Goal: Information Seeking & Learning: Learn about a topic

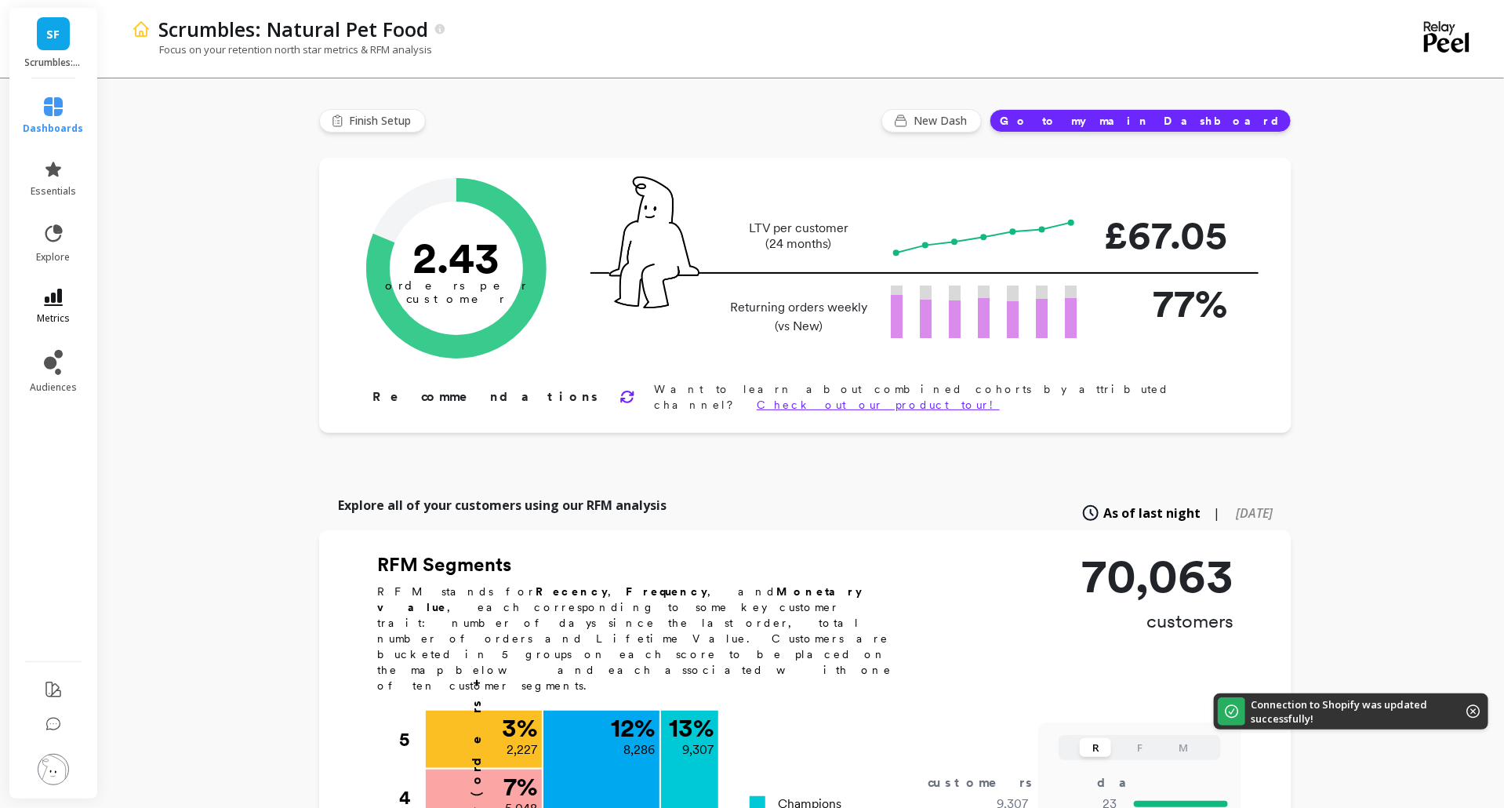
click at [37, 299] on link "metrics" at bounding box center [54, 307] width 60 height 36
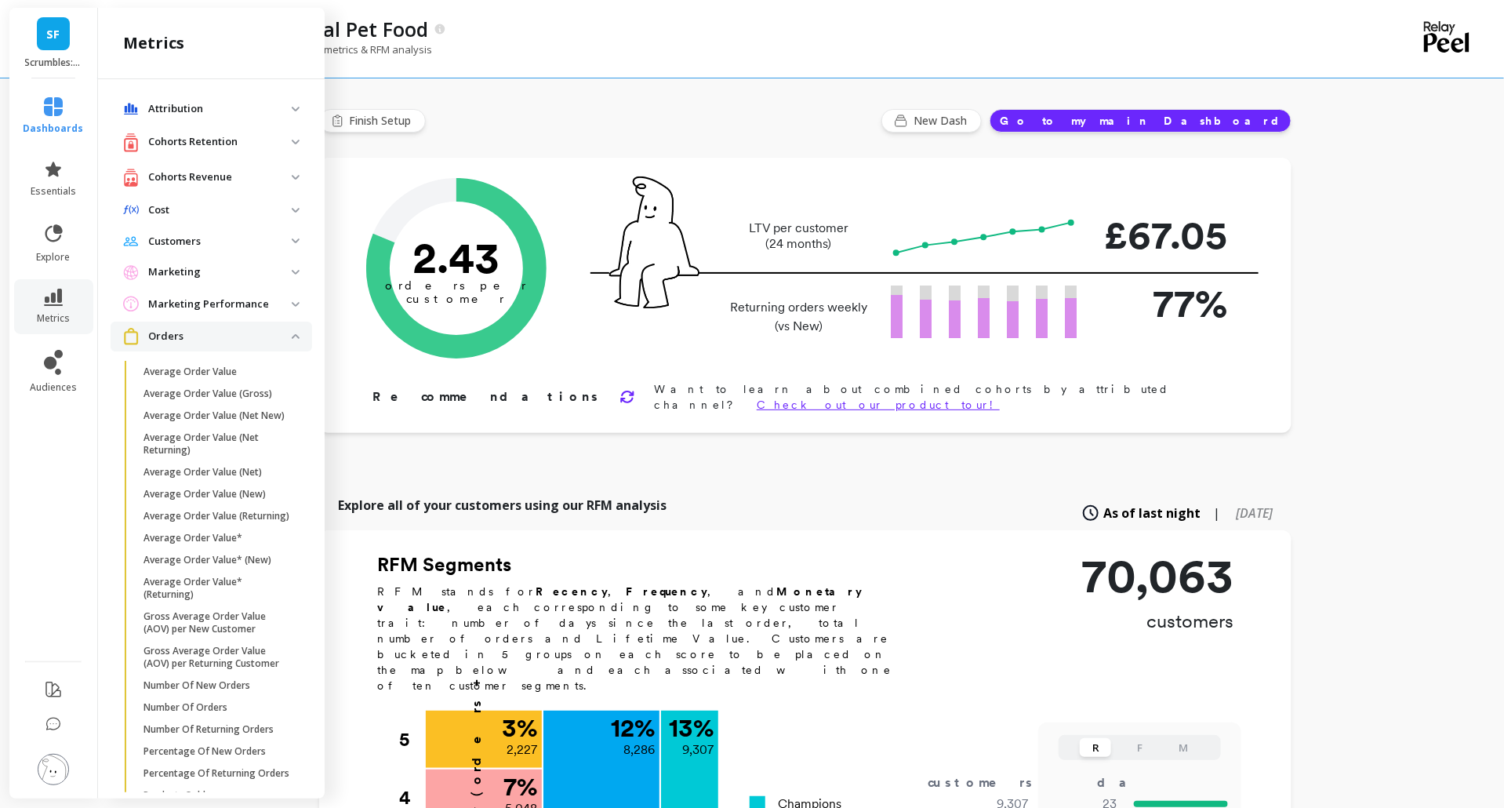
click at [227, 175] on p "Cohorts Revenue" at bounding box center [220, 177] width 144 height 16
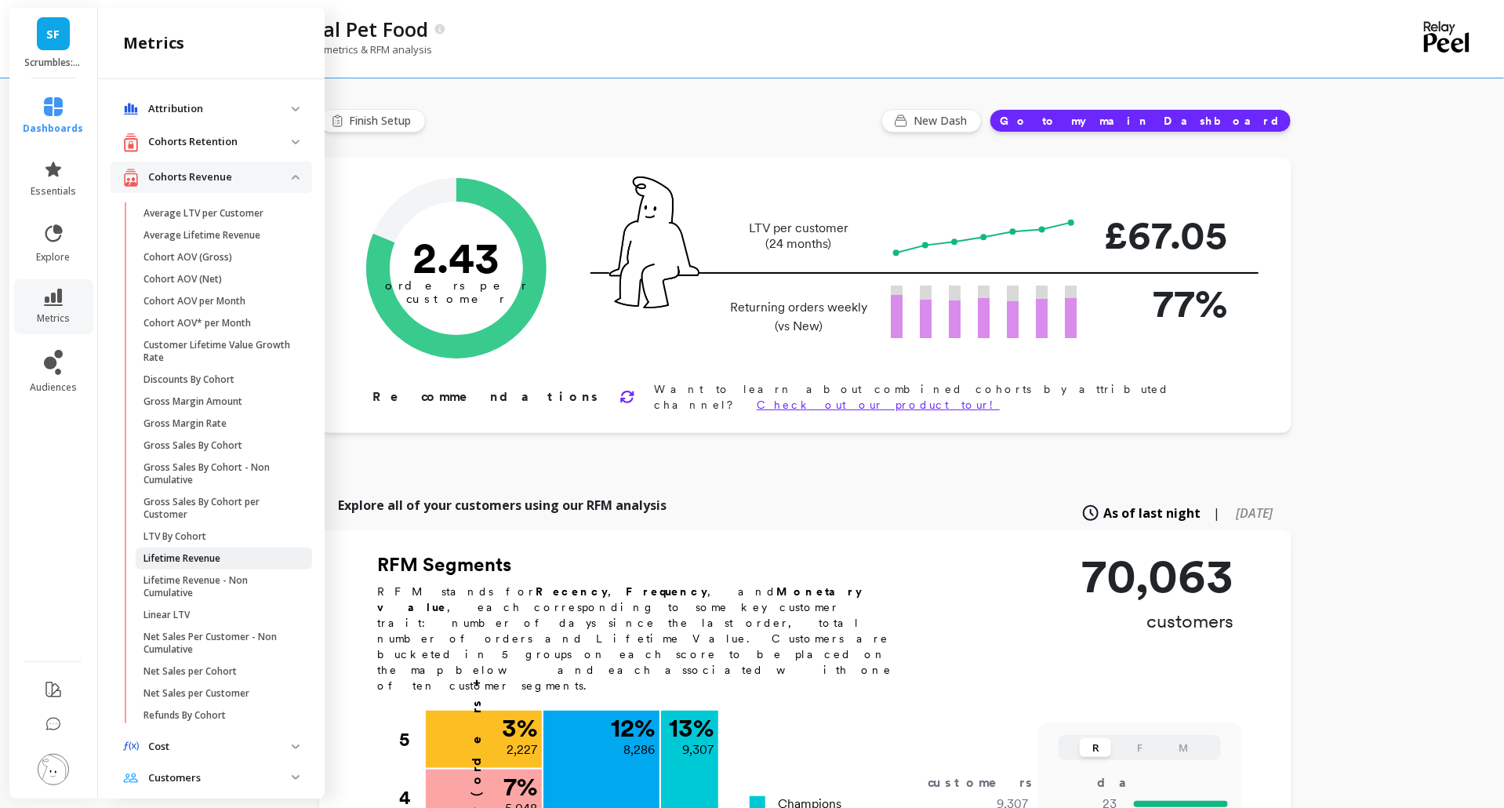
click at [194, 554] on p "Lifetime Revenue" at bounding box center [182, 558] width 77 height 13
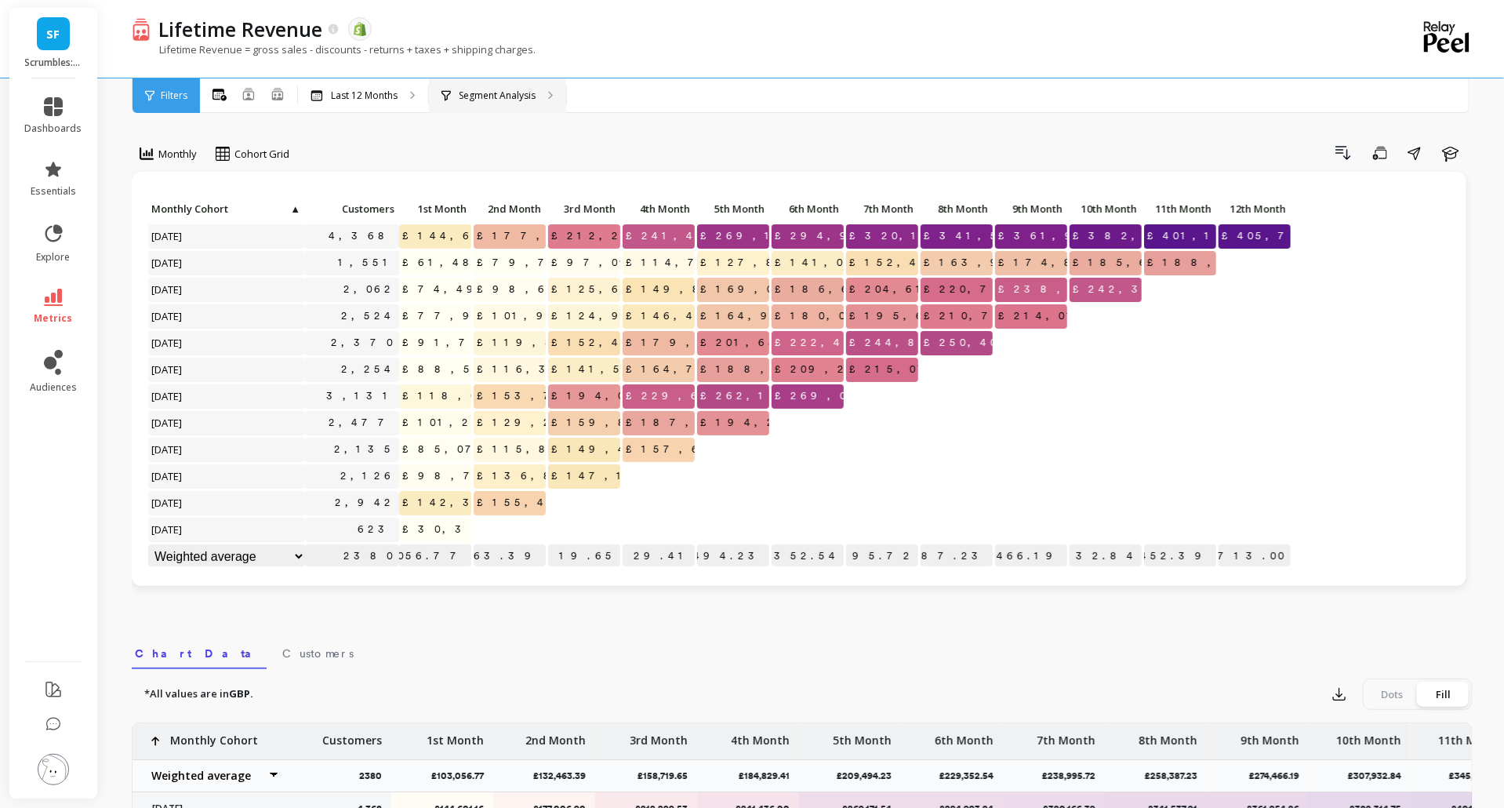
click at [514, 89] on p "Segment Analysis" at bounding box center [497, 95] width 77 height 13
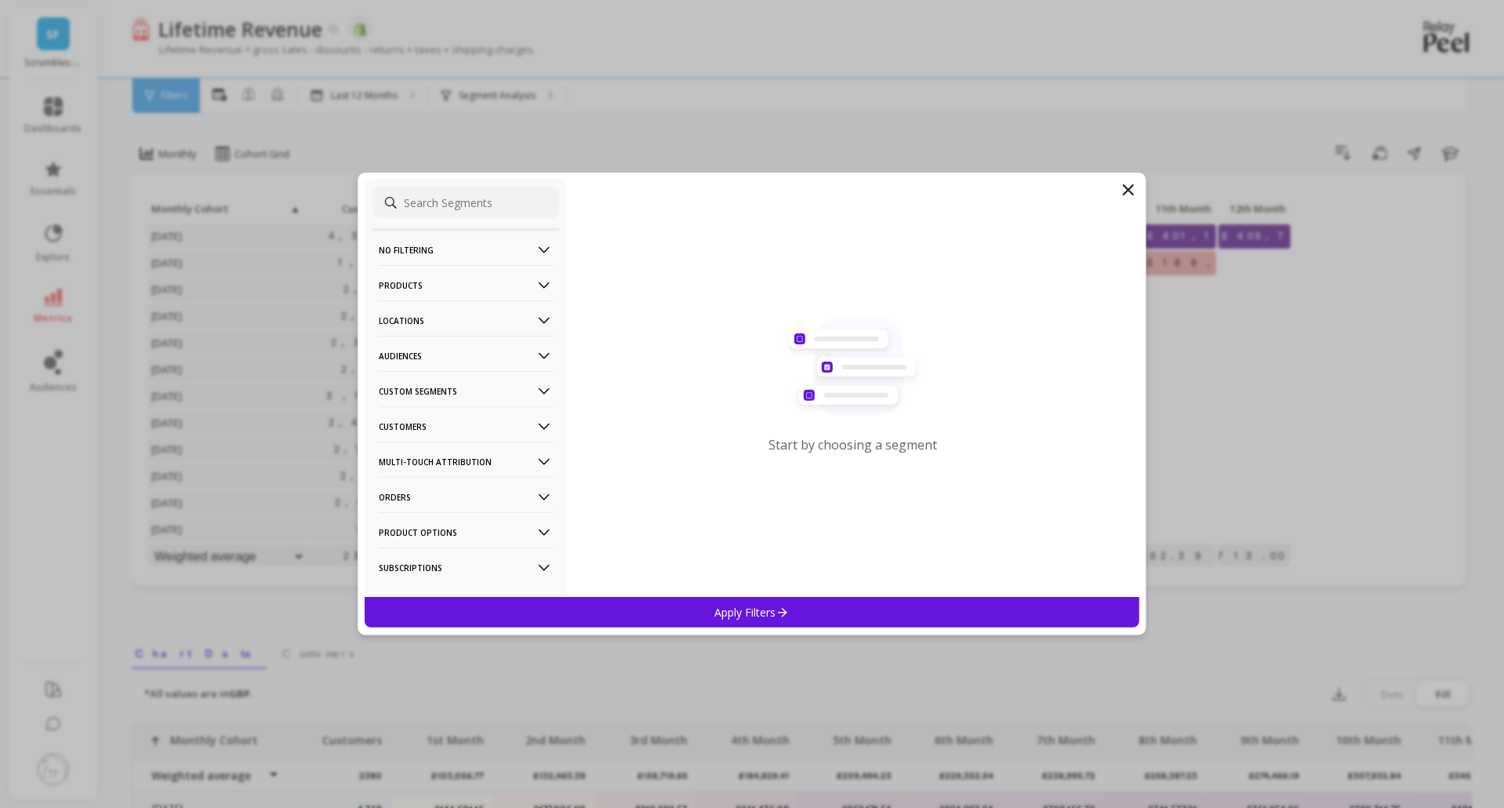
click at [456, 501] on p "Orders" at bounding box center [466, 497] width 174 height 40
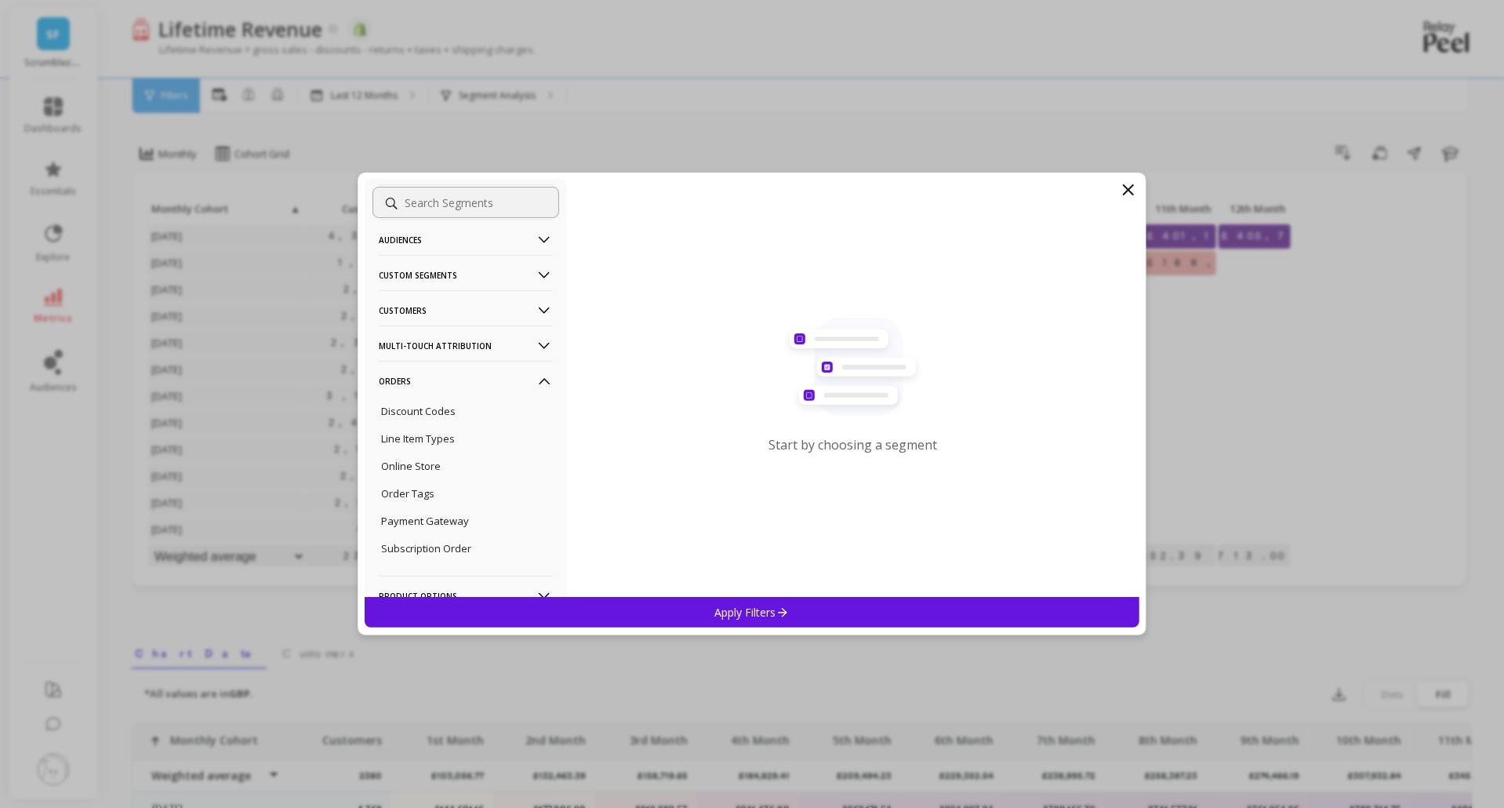
scroll to position [148, 0]
click at [447, 377] on p "Discount Codes" at bounding box center [418, 379] width 75 height 14
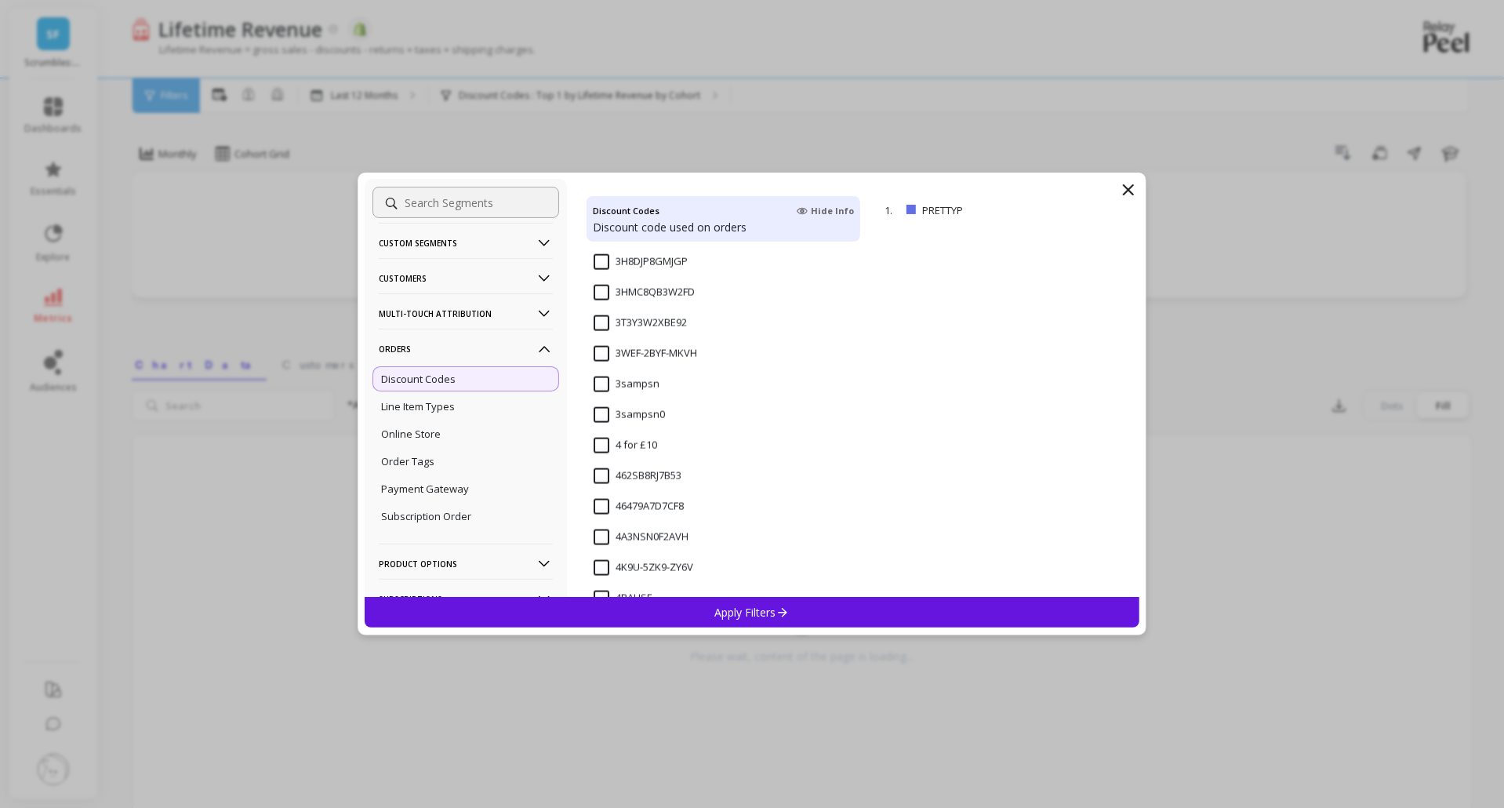
scroll to position [1088, 0]
click at [603, 383] on input "3sampsn" at bounding box center [627, 386] width 66 height 16
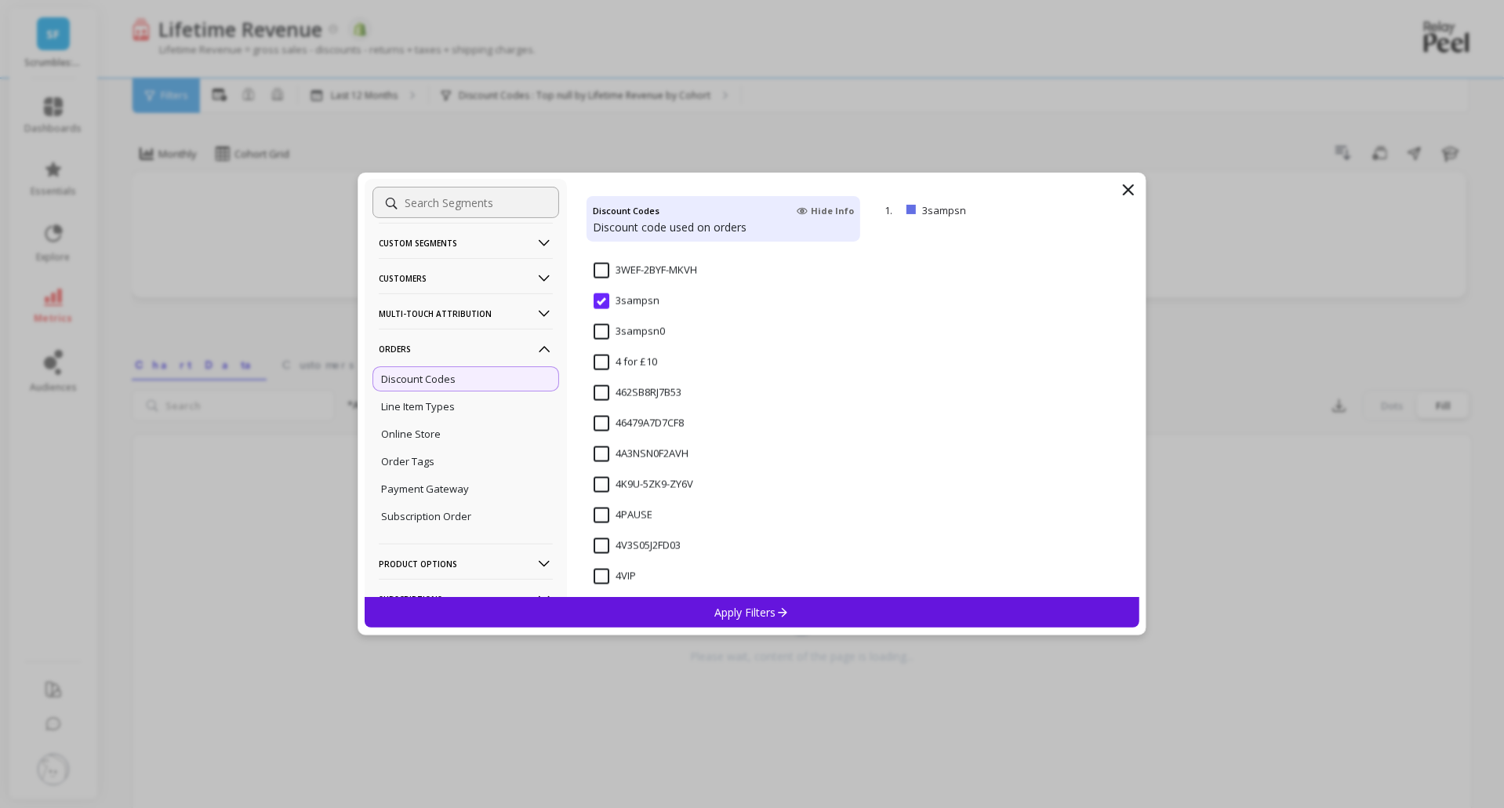
click at [602, 333] on input "3sampsn0" at bounding box center [629, 332] width 71 height 16
click at [694, 594] on div "4bday" at bounding box center [724, 615] width 274 height 47
click at [674, 613] on div "Apply Filters" at bounding box center [752, 612] width 775 height 31
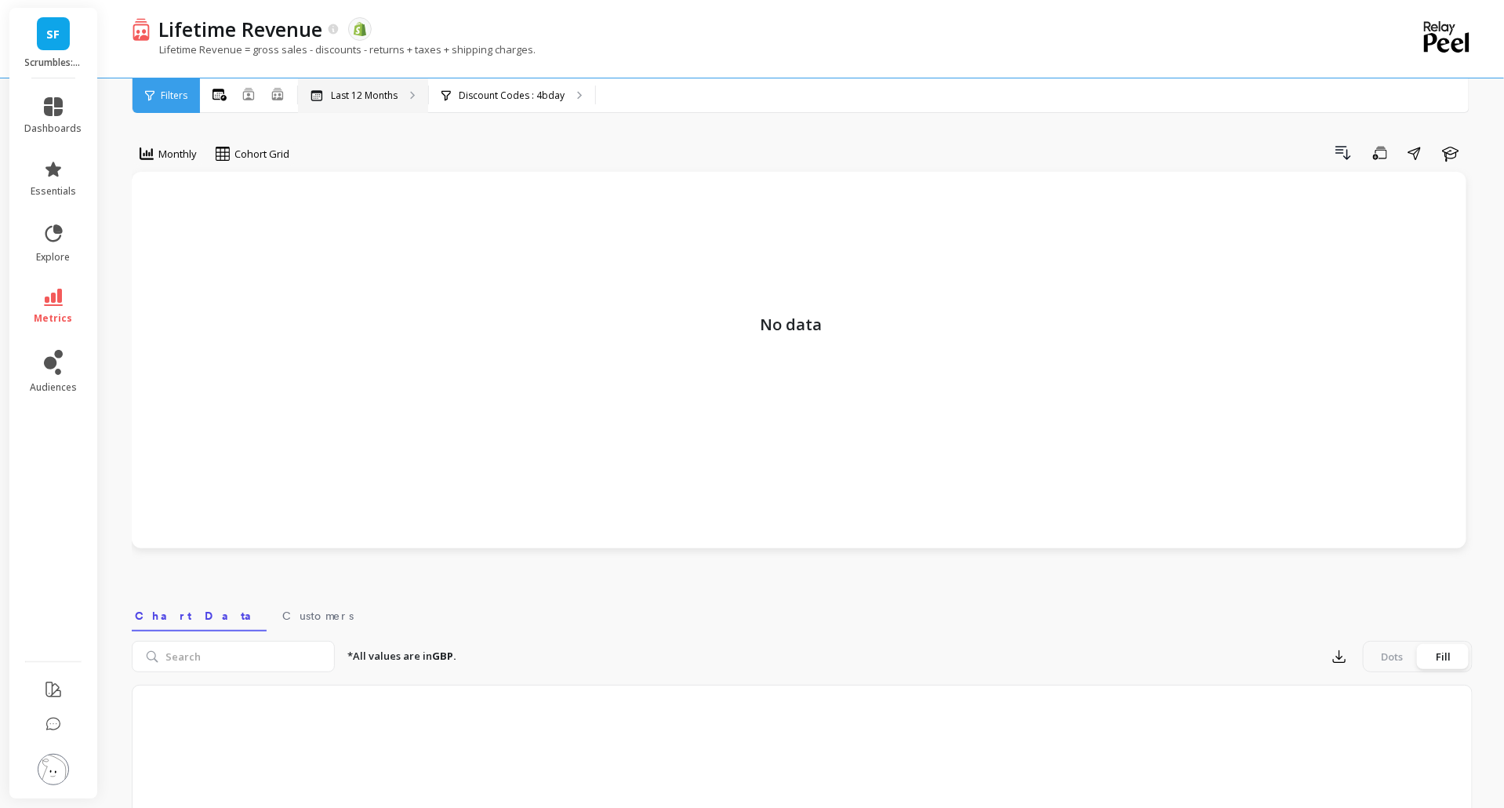
click at [380, 95] on p "Last 12 Months" at bounding box center [364, 95] width 67 height 13
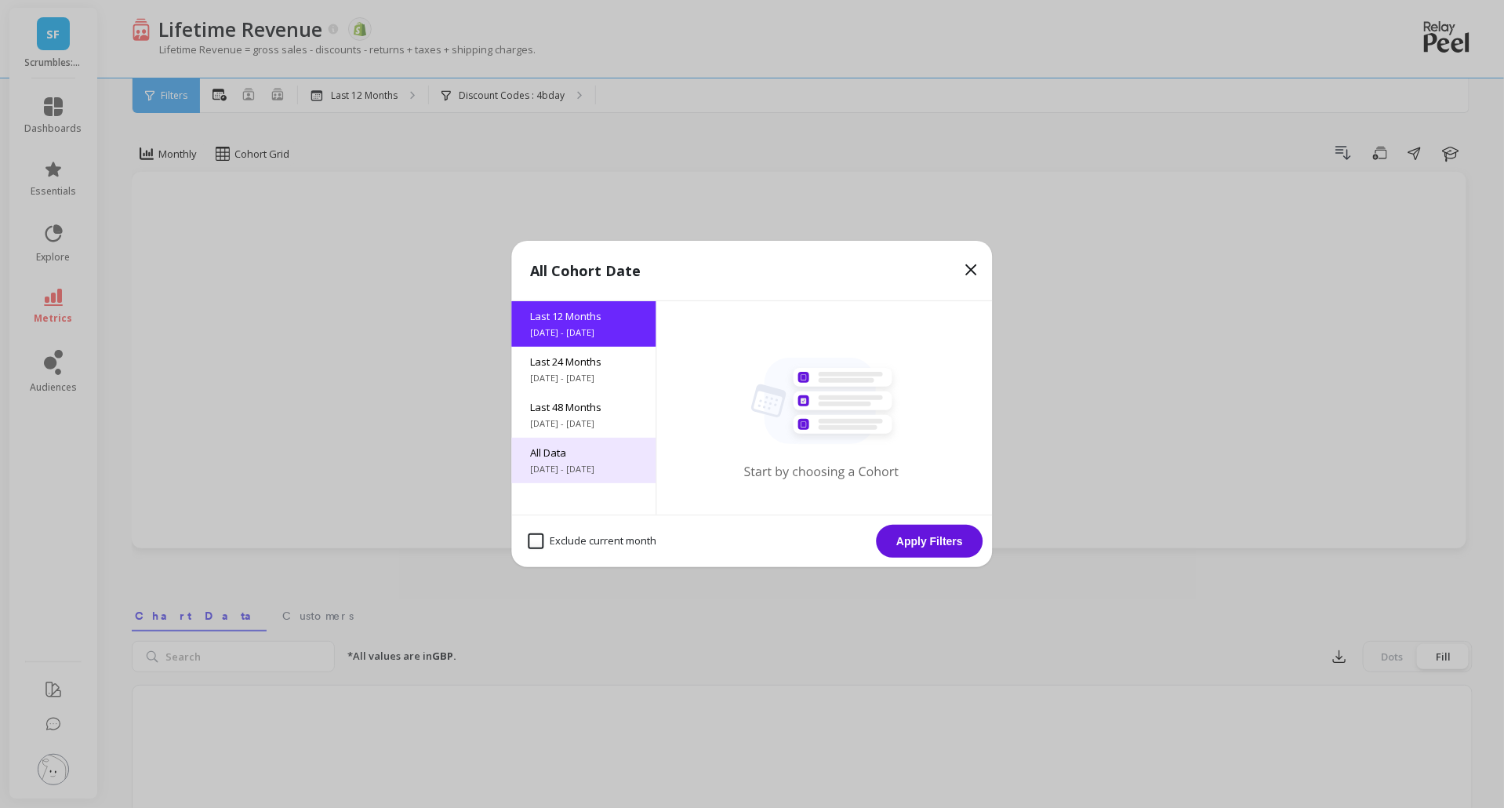
click at [576, 459] on span "All Data" at bounding box center [584, 452] width 107 height 14
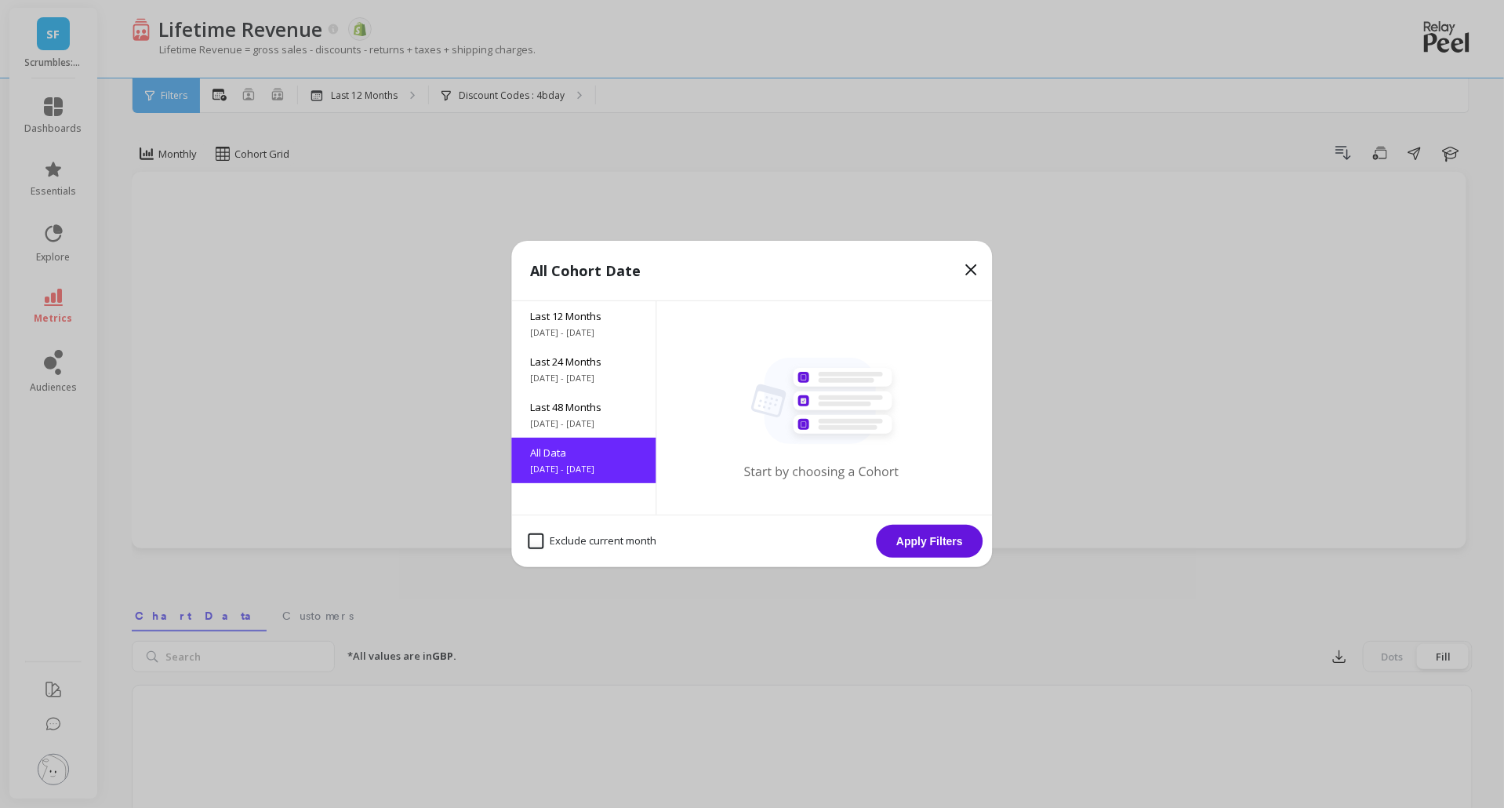
click at [909, 537] on button "Apply Filters" at bounding box center [930, 541] width 107 height 33
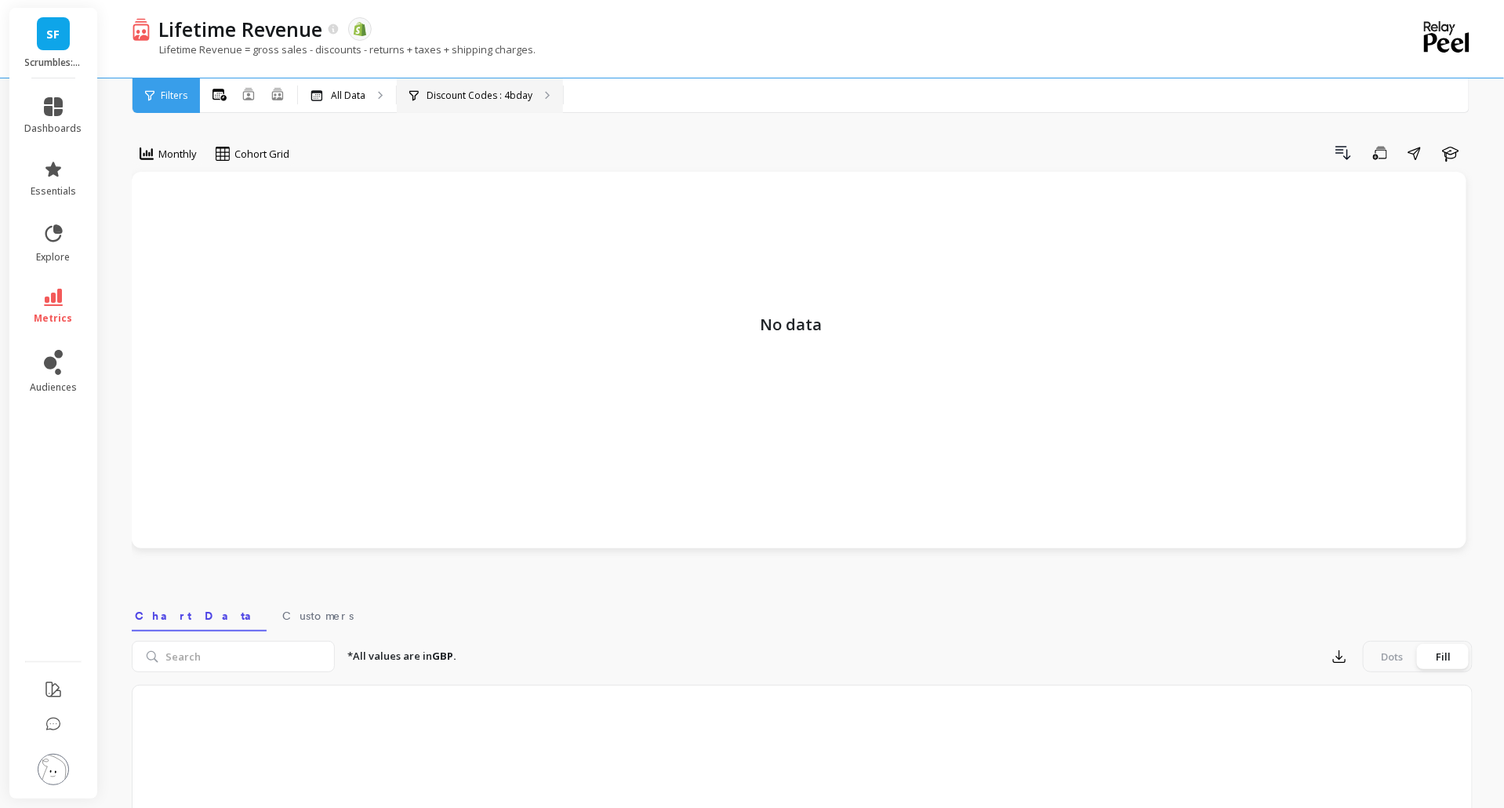
click at [528, 91] on p "Discount Codes : 4bday" at bounding box center [480, 95] width 106 height 13
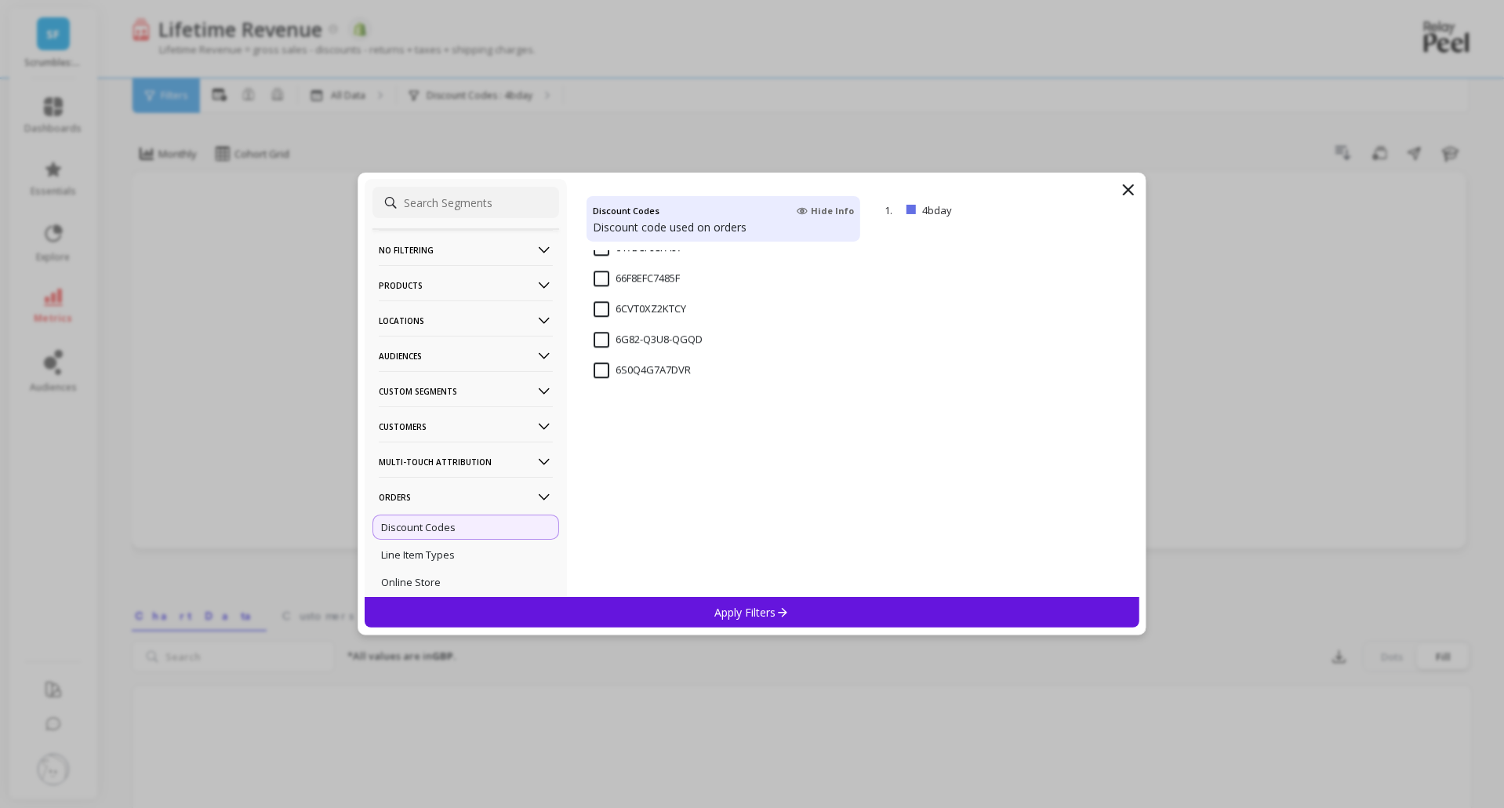
scroll to position [2317, 0]
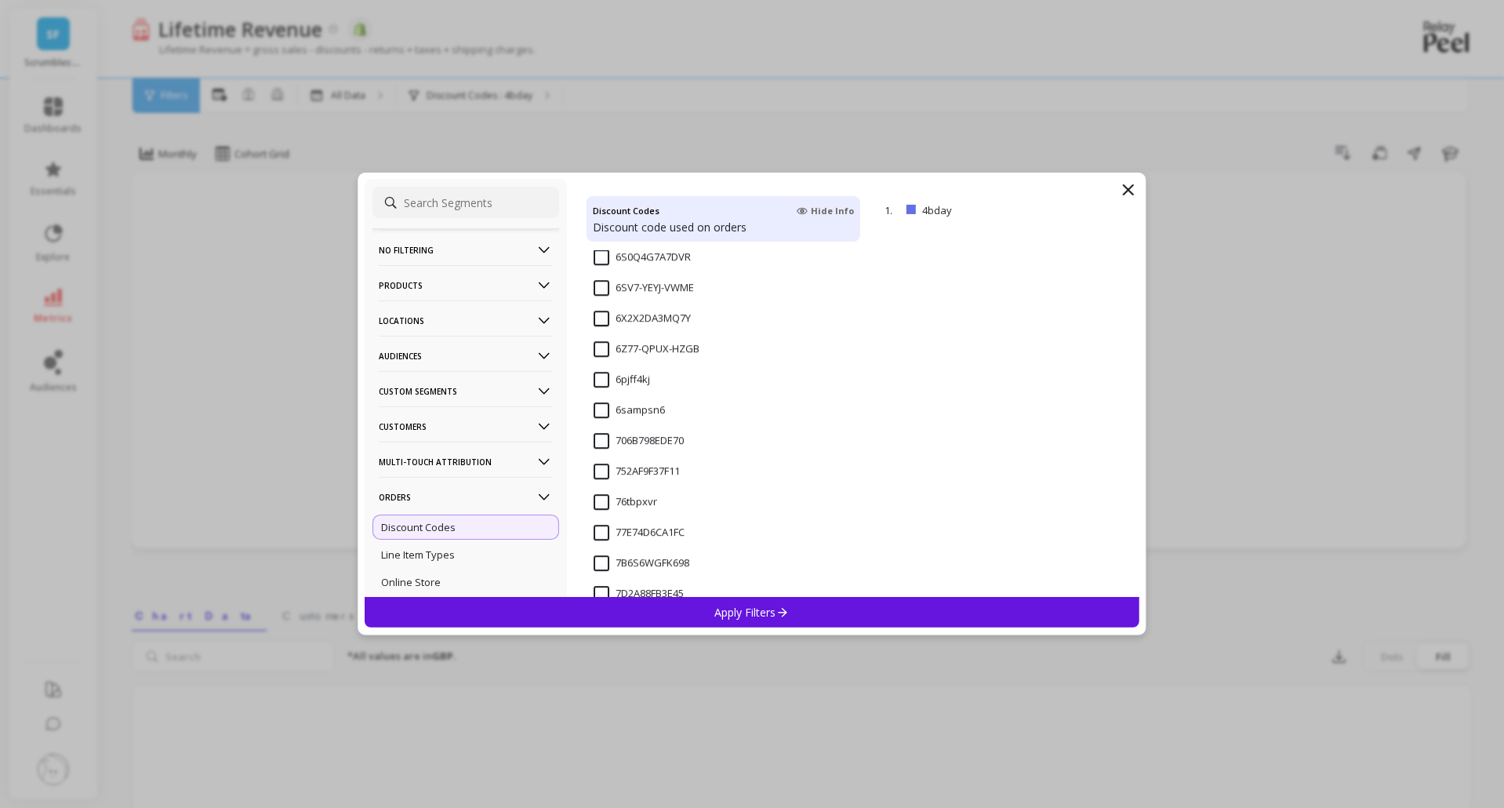
click at [602, 403] on input "6sampsn6" at bounding box center [629, 410] width 71 height 16
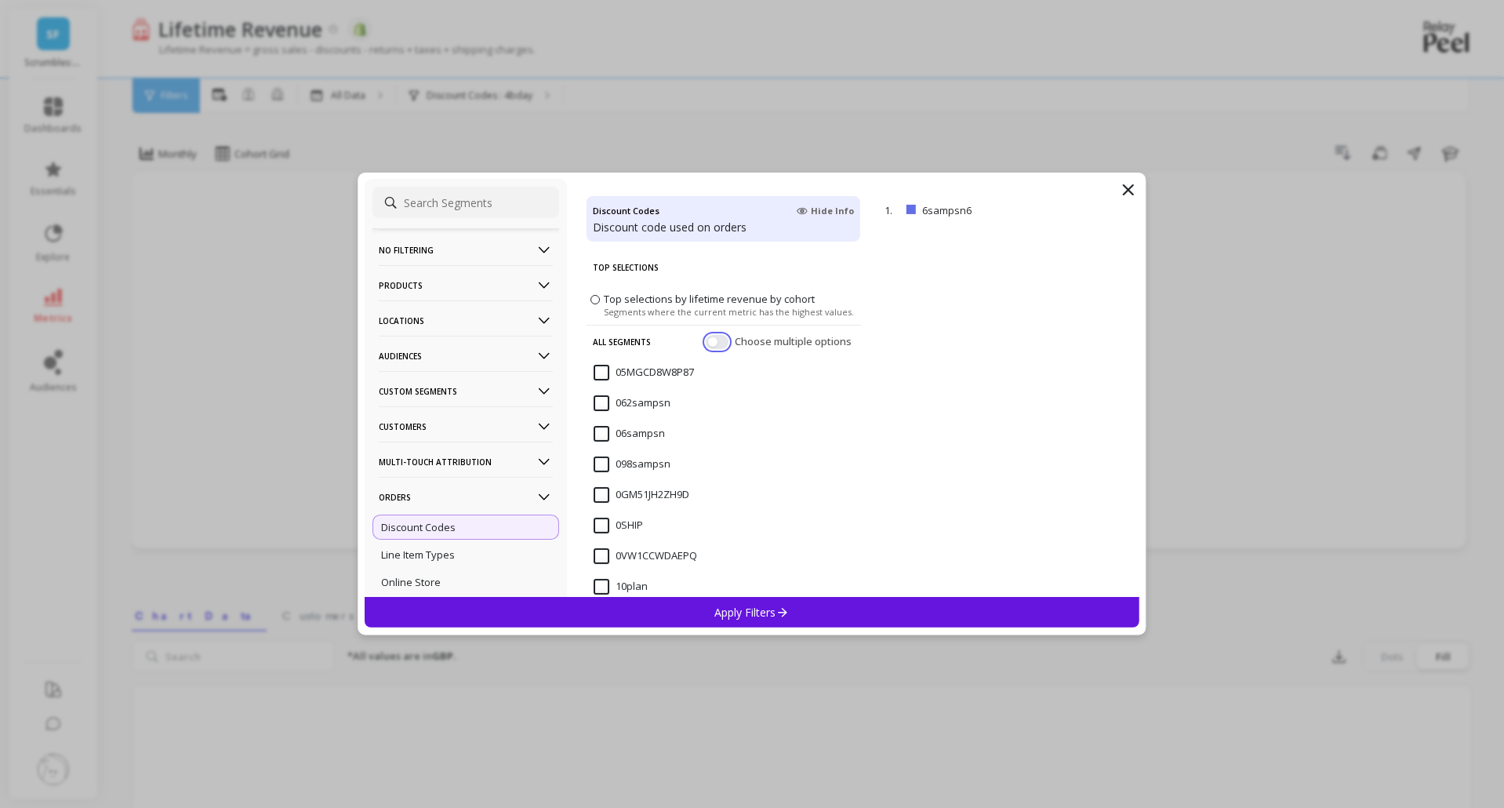
click at [708, 345] on button "button" at bounding box center [717, 342] width 23 height 14
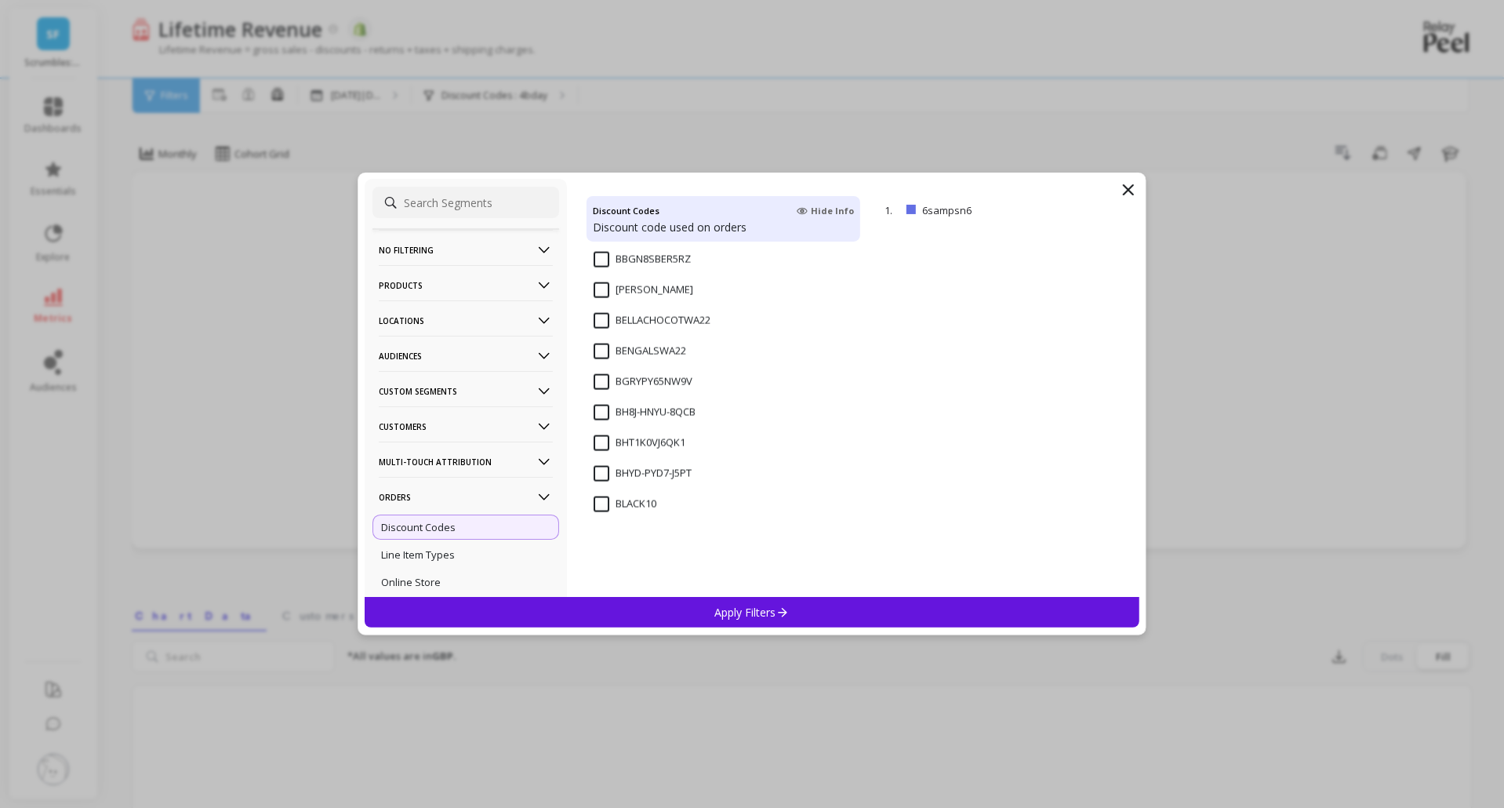
scroll to position [7366, 0]
click at [598, 380] on input "BLS15" at bounding box center [619, 377] width 50 height 16
click at [598, 341] on input "BLACKCATDAY" at bounding box center [638, 347] width 89 height 16
click at [598, 302] on div "BLACK10" at bounding box center [724, 324] width 274 height 47
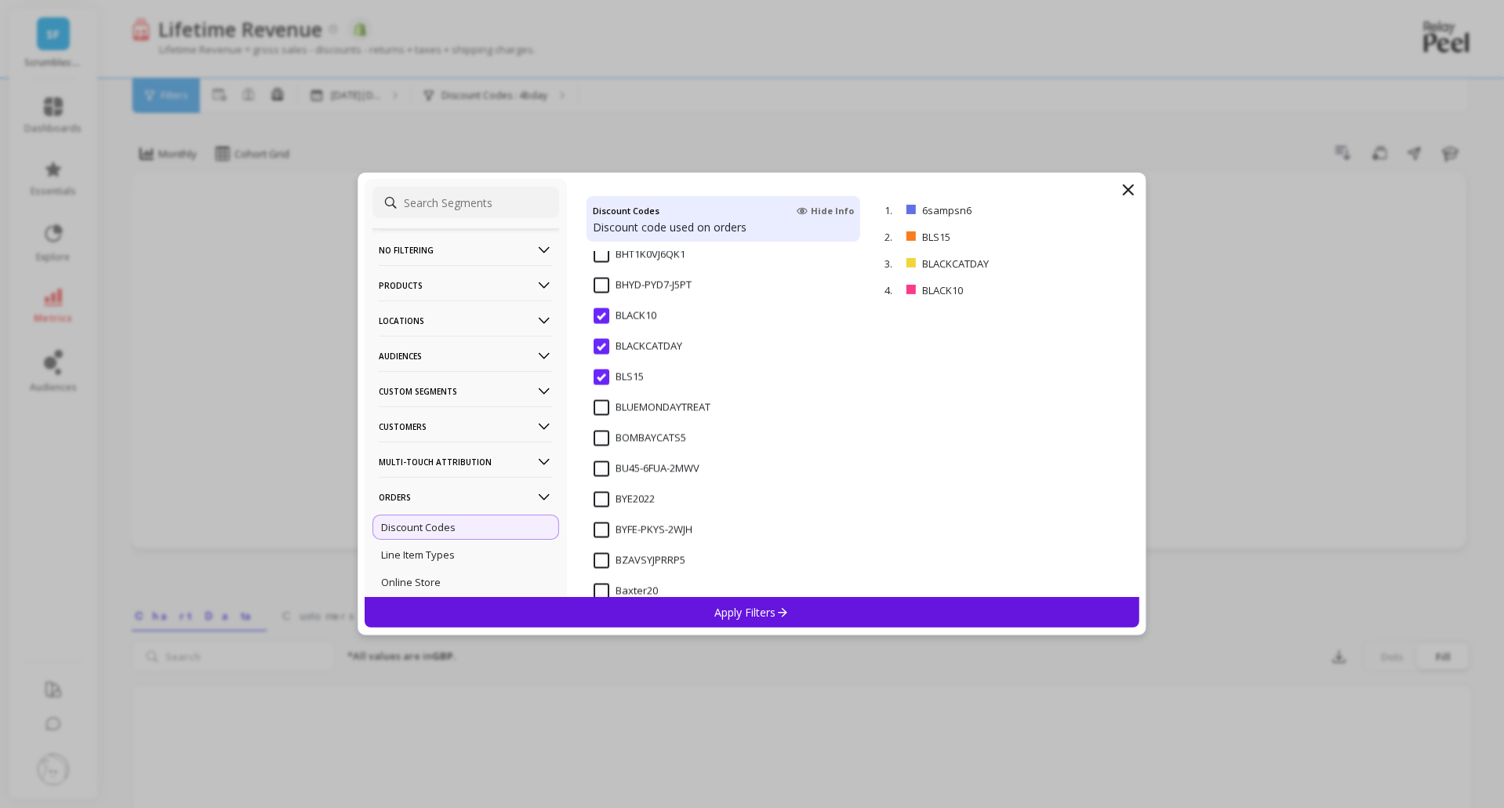
click at [608, 283] on input "BHYD-PYD7-J5PT" at bounding box center [643, 286] width 98 height 16
click at [602, 460] on div "BU45-6FUA-2MWV" at bounding box center [724, 477] width 274 height 47
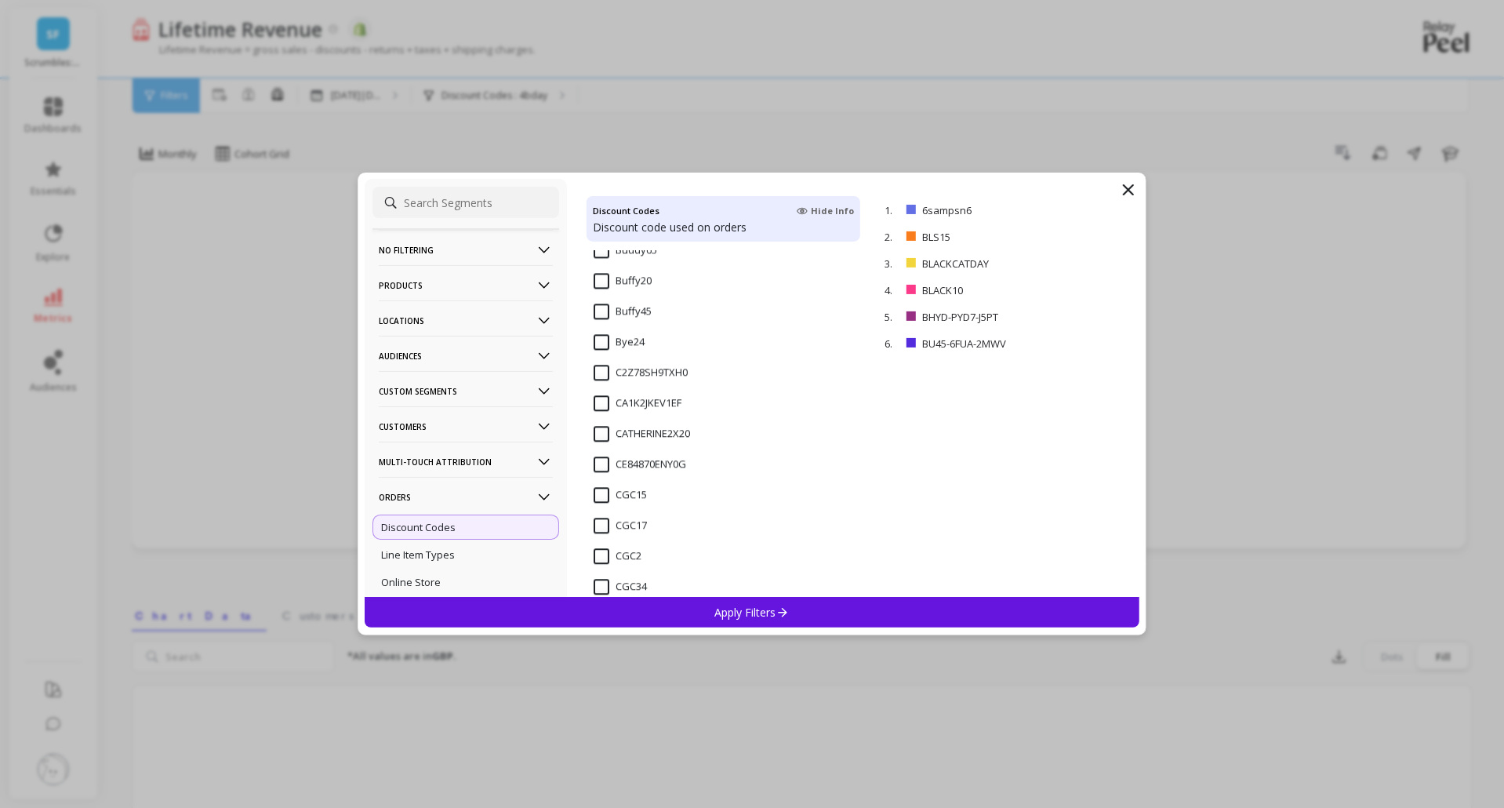
scroll to position [7976, 0]
click at [602, 343] on input "Bye24" at bounding box center [619, 349] width 51 height 16
click at [602, 311] on input "Buffy45" at bounding box center [623, 319] width 58 height 16
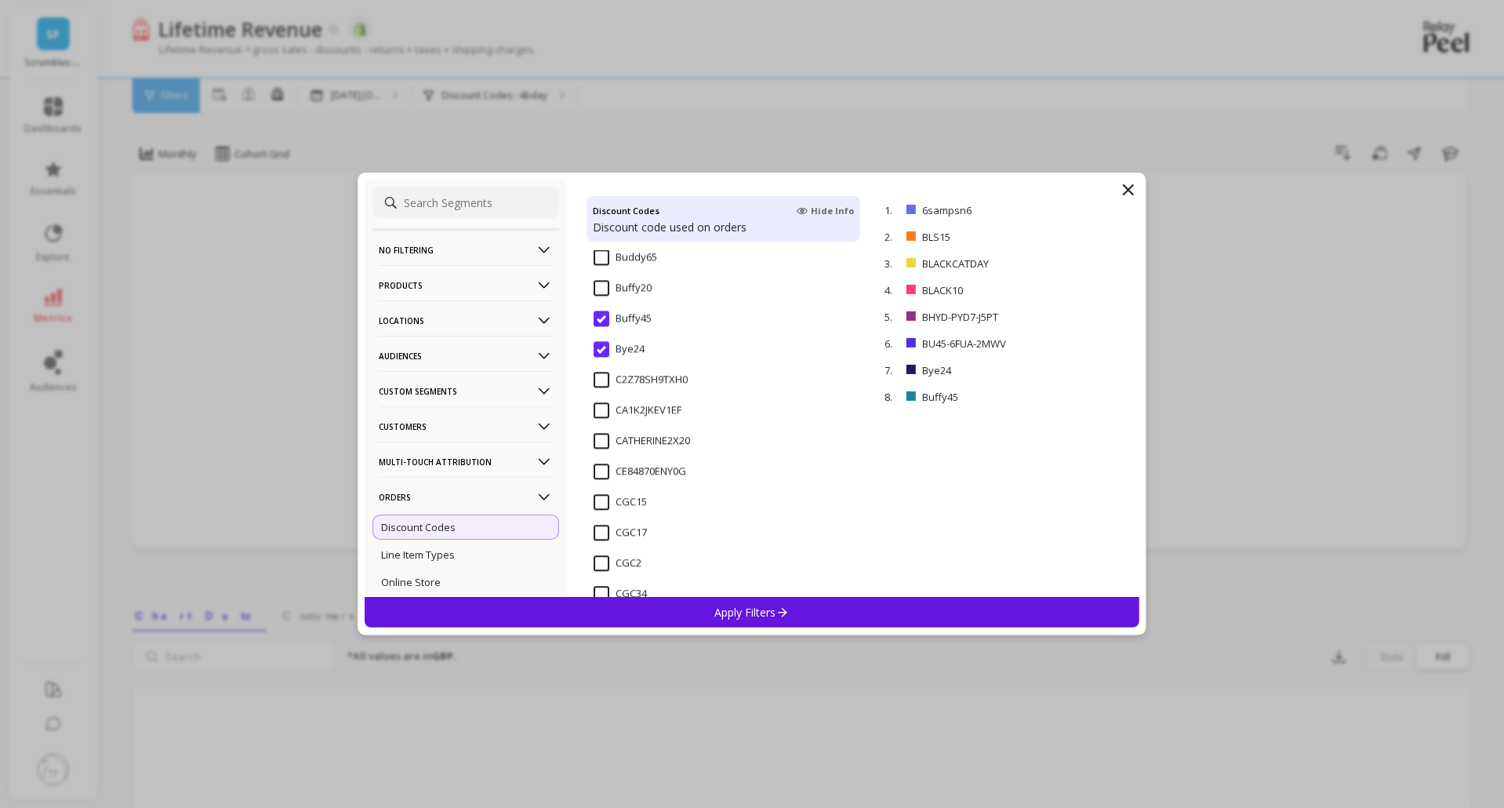
click at [601, 314] on input "Buffy45" at bounding box center [623, 319] width 58 height 16
click at [597, 376] on input "SUBS30" at bounding box center [623, 379] width 59 height 16
click at [602, 285] on input "STD25" at bounding box center [620, 287] width 52 height 16
click at [602, 246] on div "Discount Codes Hide Info Discount code used on orders STB25 STC25 STC30 STD25 S…" at bounding box center [723, 388] width 313 height 418
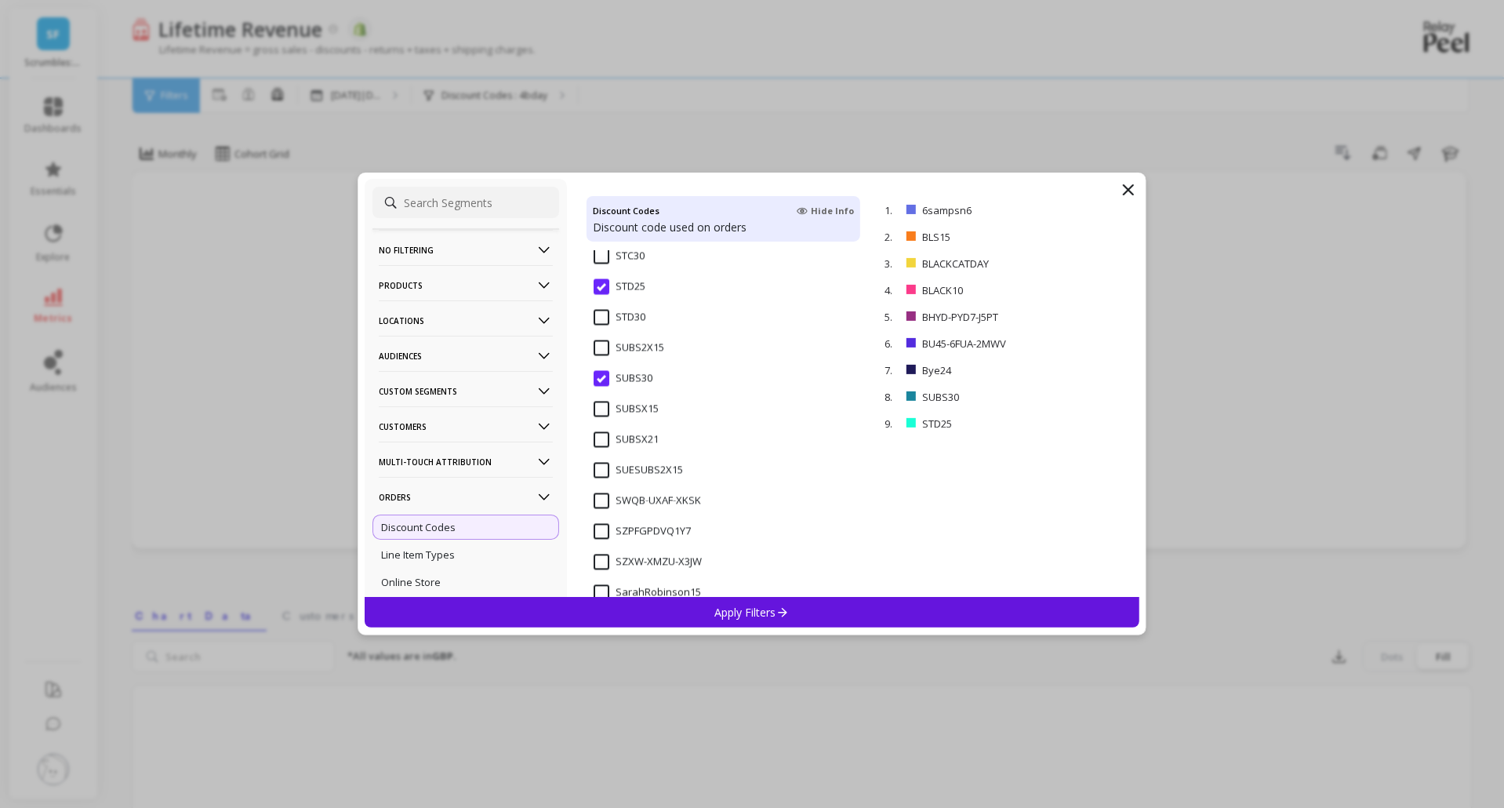
click at [601, 317] on input "STD30" at bounding box center [620, 318] width 52 height 16
click at [599, 293] on input "STC30" at bounding box center [619, 292] width 51 height 16
click at [598, 263] on input "STC25" at bounding box center [619, 261] width 51 height 16
click at [736, 606] on p "Apply Filters" at bounding box center [752, 612] width 75 height 15
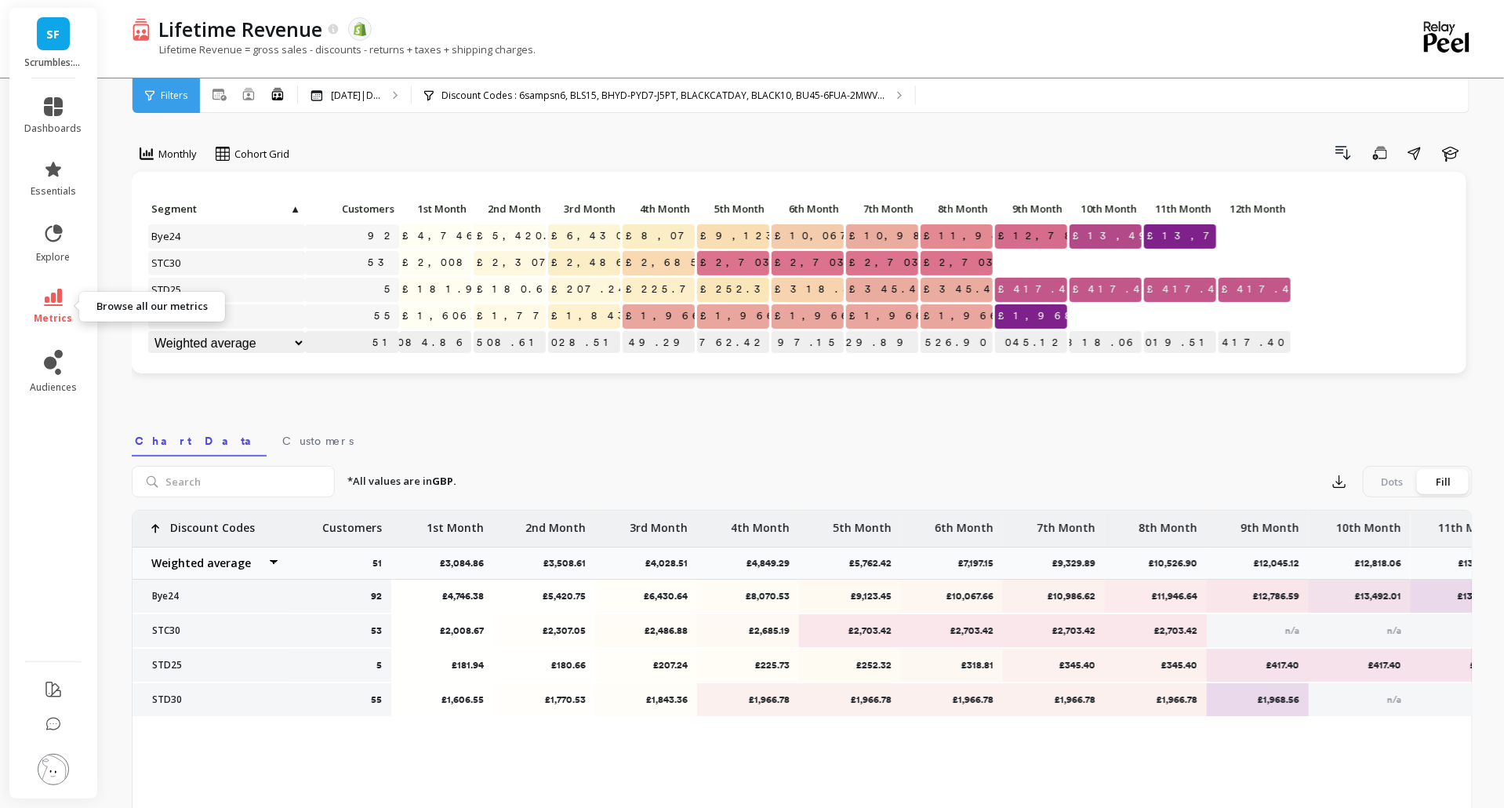
click at [64, 307] on link "metrics" at bounding box center [53, 307] width 57 height 36
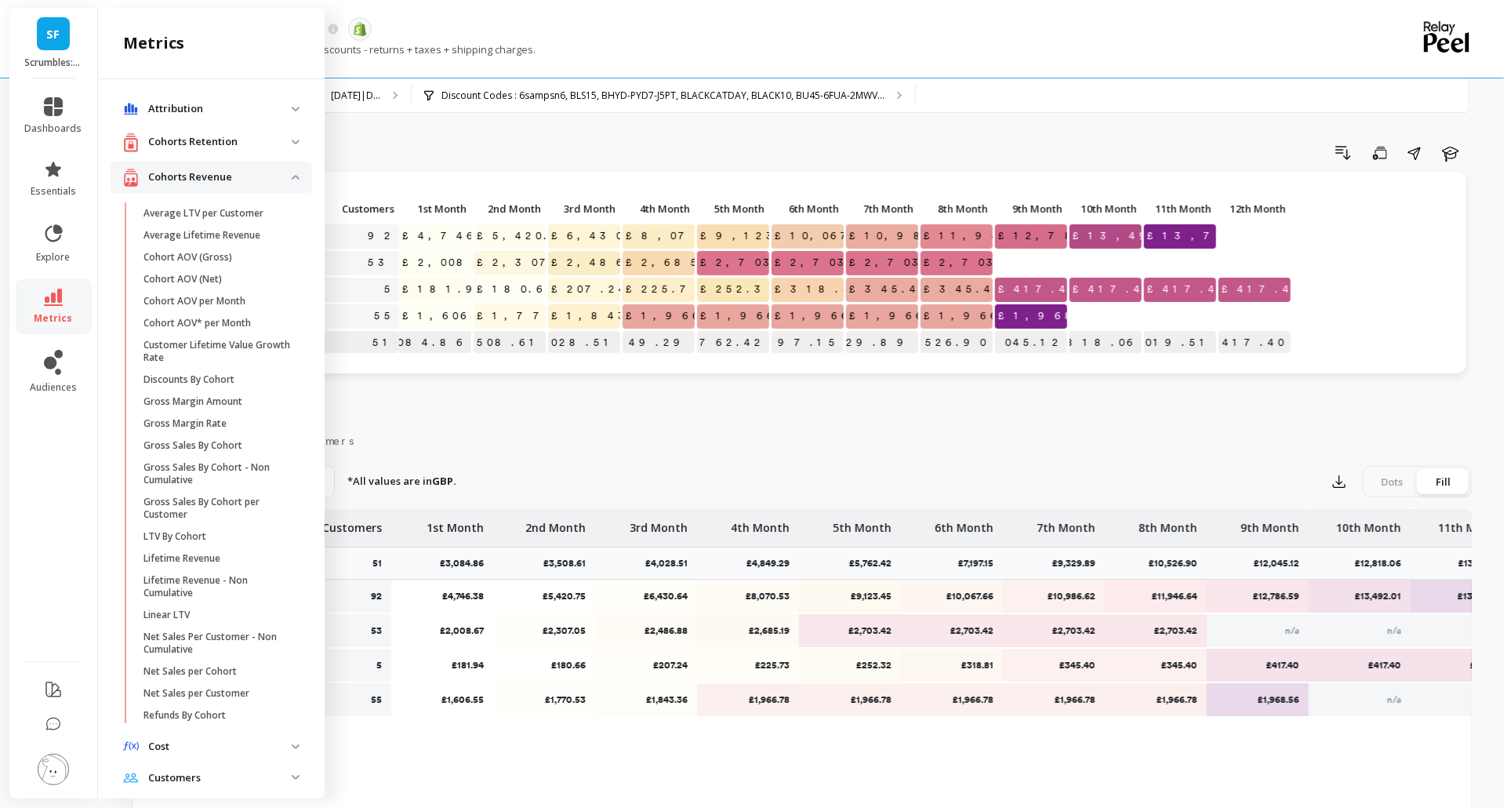
click at [253, 141] on p "Cohorts Retention" at bounding box center [220, 142] width 144 height 16
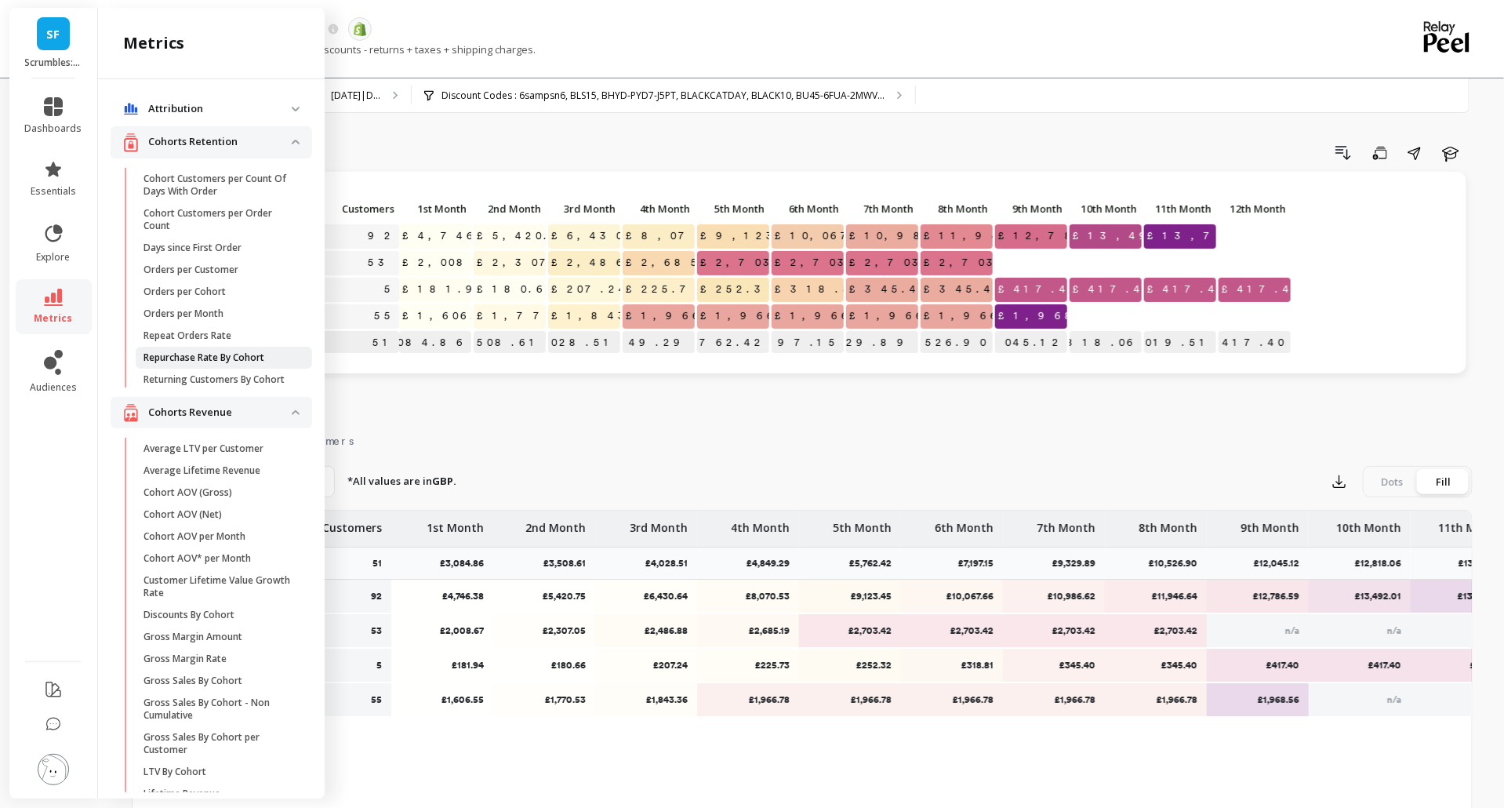
click at [220, 364] on link "Repurchase Rate By Cohort" at bounding box center [224, 358] width 176 height 22
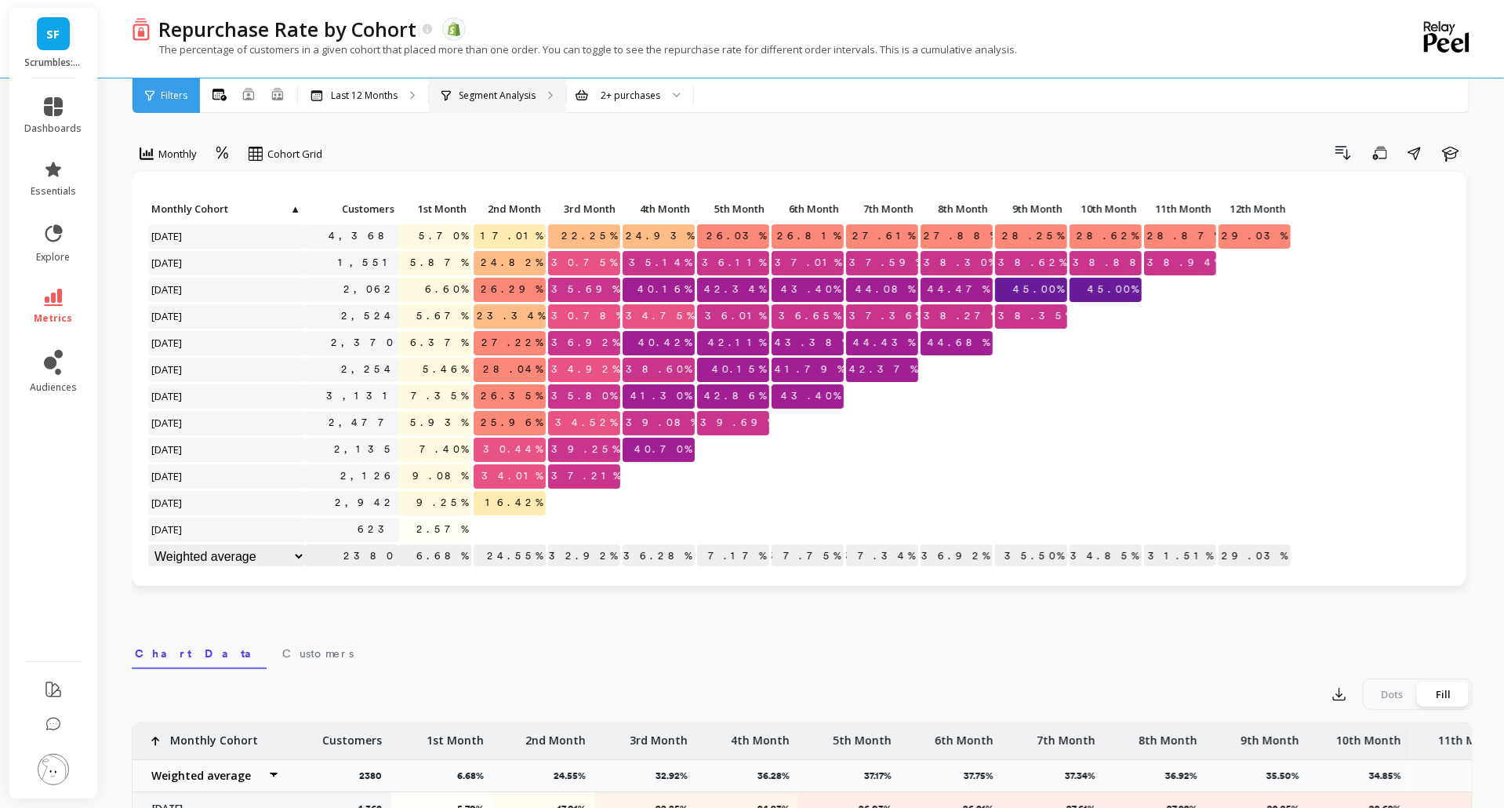
click at [515, 96] on p "Segment Analysis" at bounding box center [497, 95] width 77 height 13
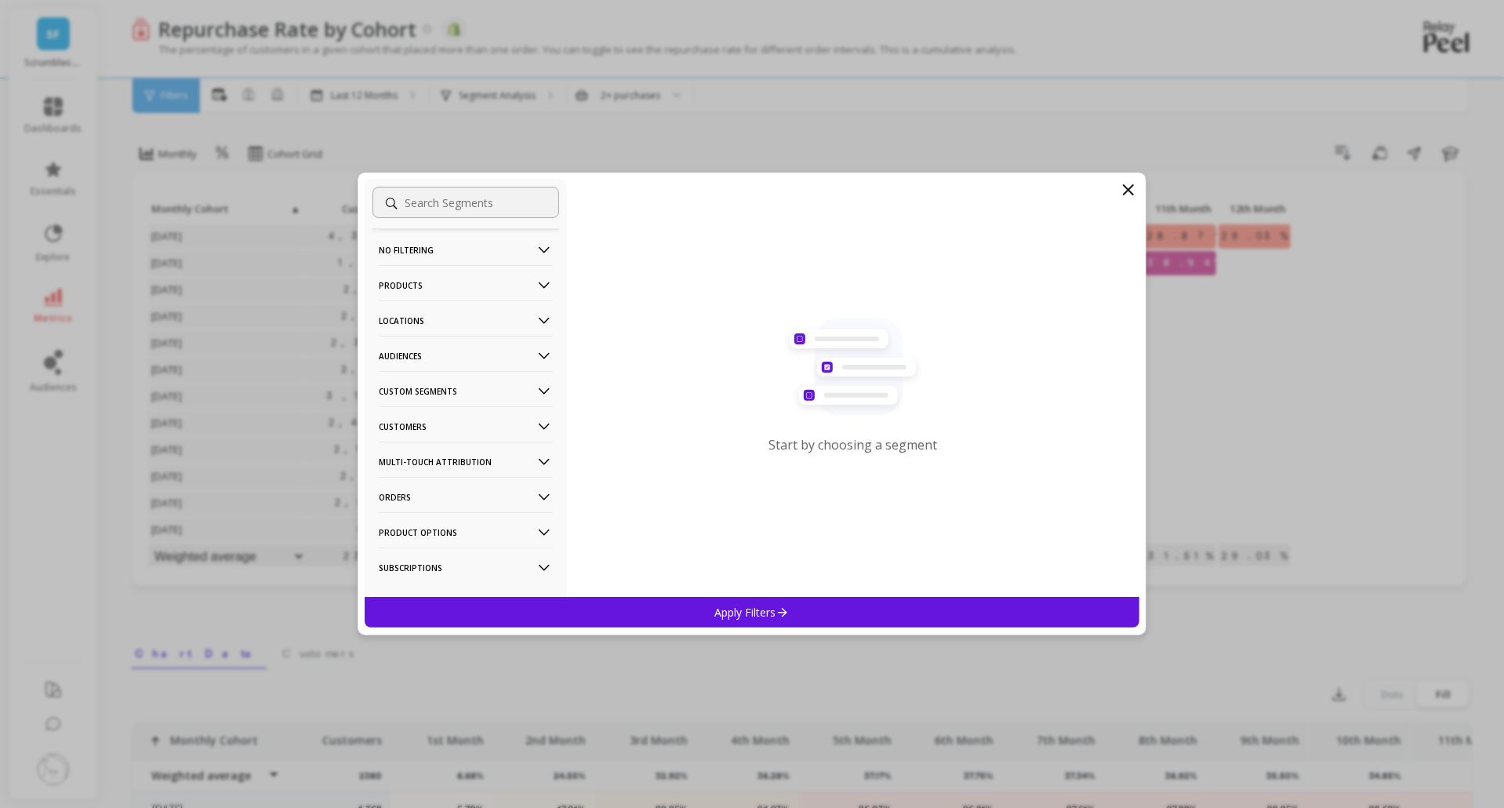
scroll to position [24, 0]
click at [505, 439] on p "Multi-Touch Attribution" at bounding box center [466, 437] width 174 height 40
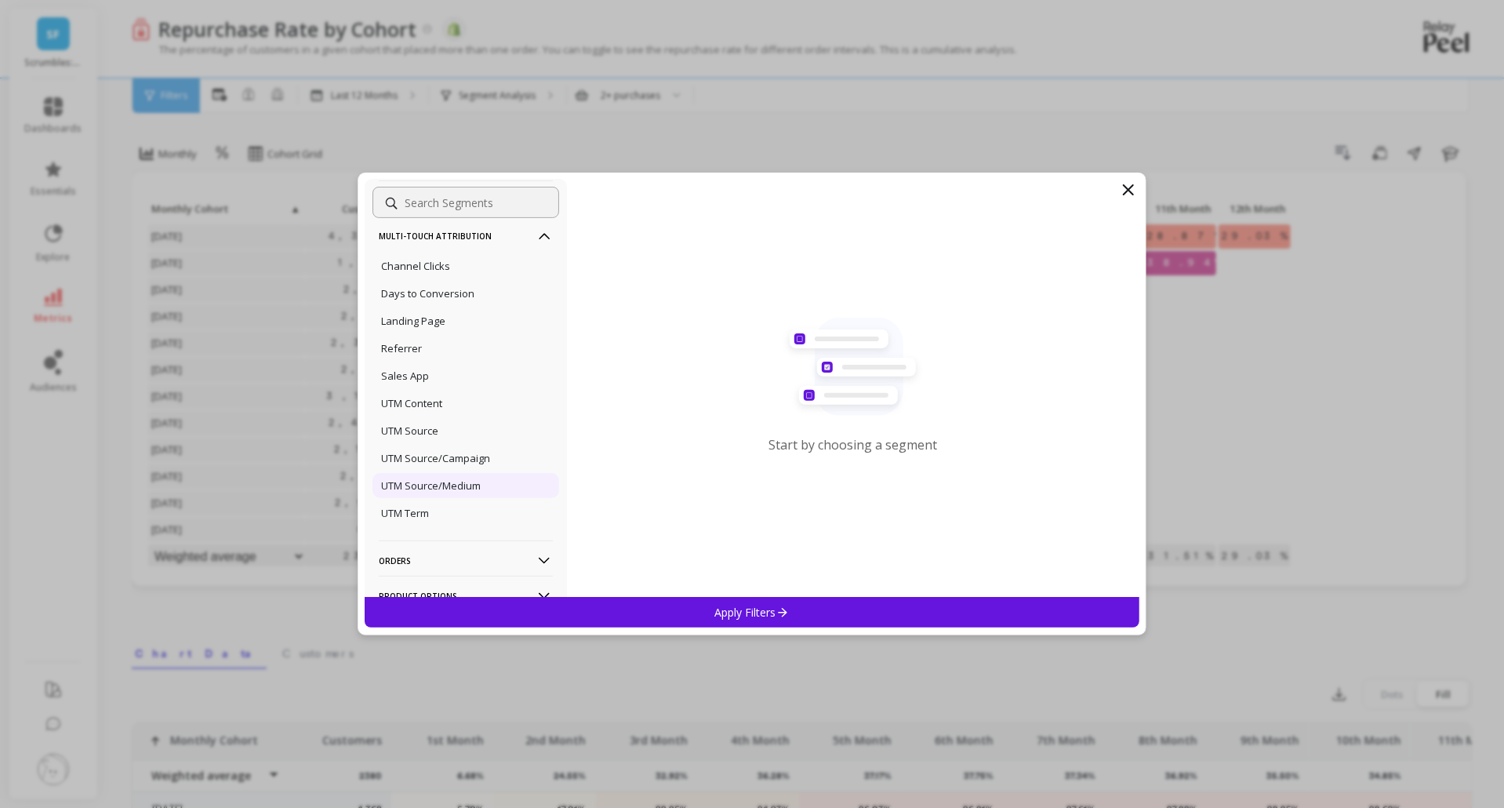
click at [471, 492] on p "UTM Source/Medium" at bounding box center [431, 485] width 100 height 14
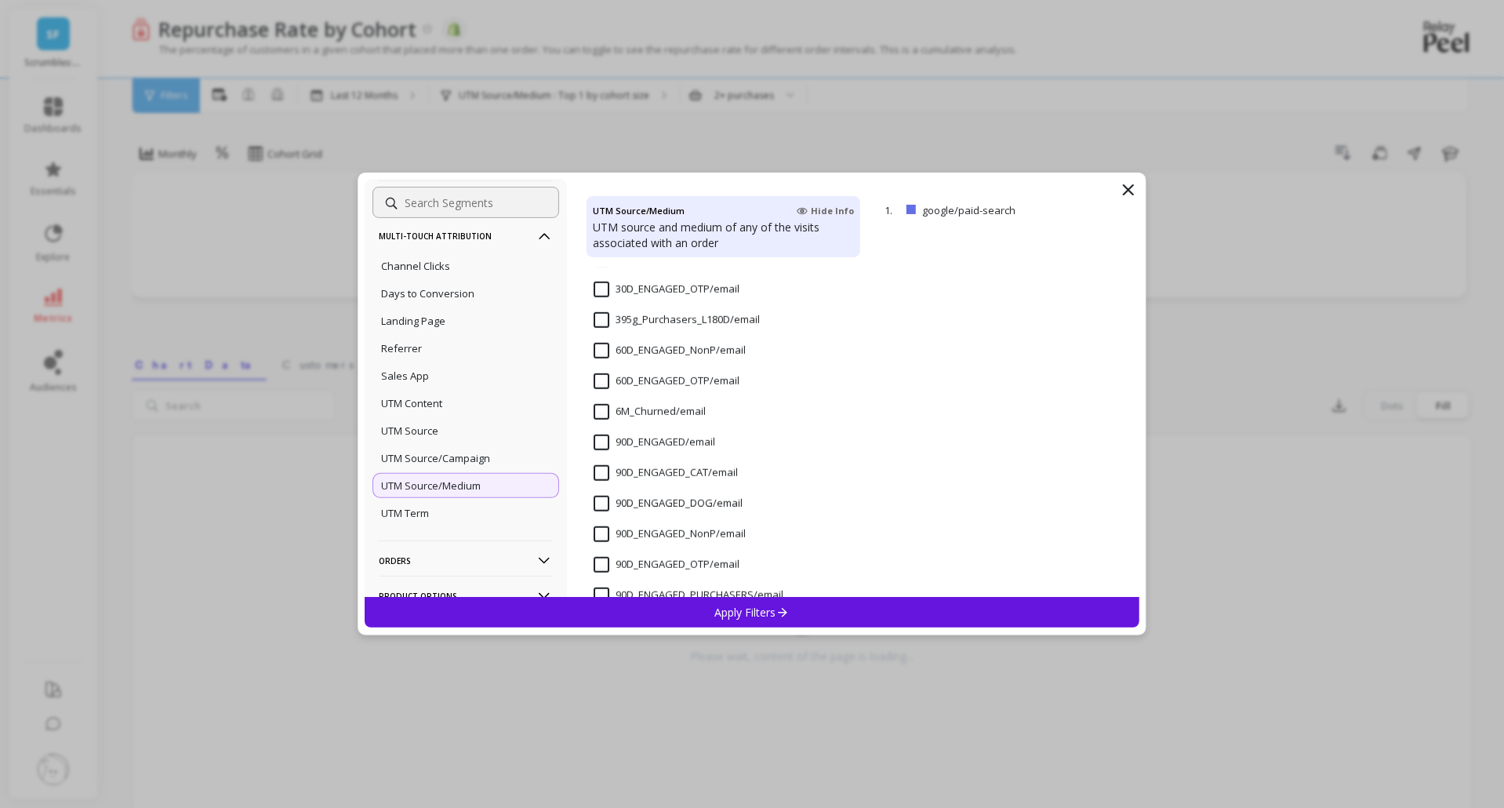
scroll to position [586, 0]
click at [1128, 191] on icon at bounding box center [1128, 189] width 19 height 19
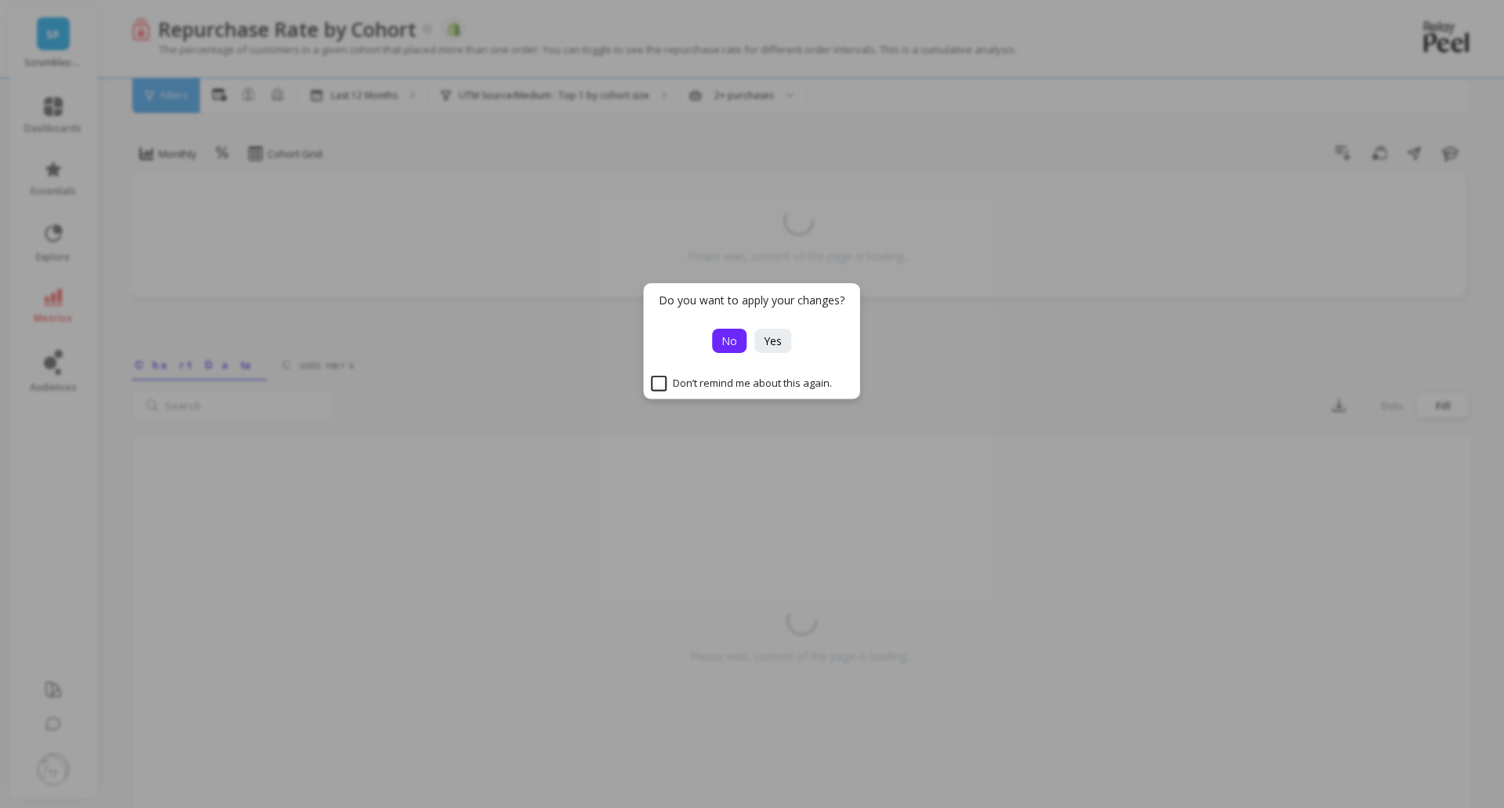
click at [727, 333] on span "No" at bounding box center [730, 340] width 16 height 15
